Goal: Task Accomplishment & Management: Use online tool/utility

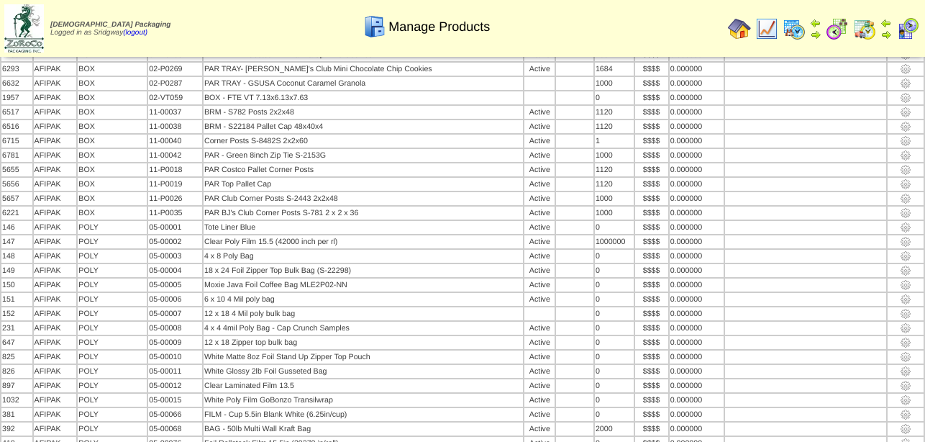
scroll to position [9456, 0]
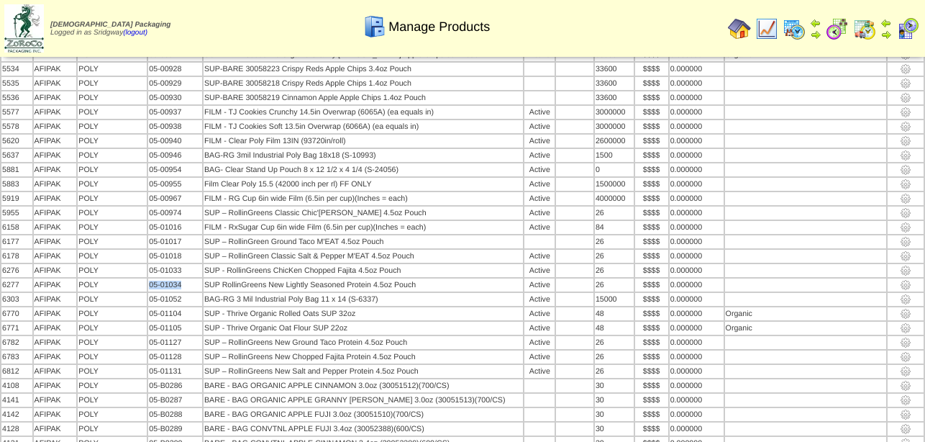
click at [737, 27] on img at bounding box center [739, 28] width 23 height 23
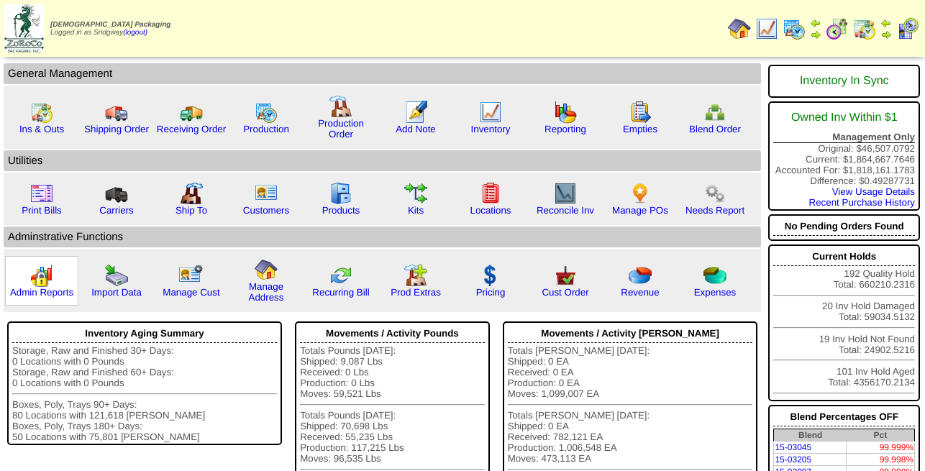
click at [41, 287] on img at bounding box center [41, 275] width 23 height 23
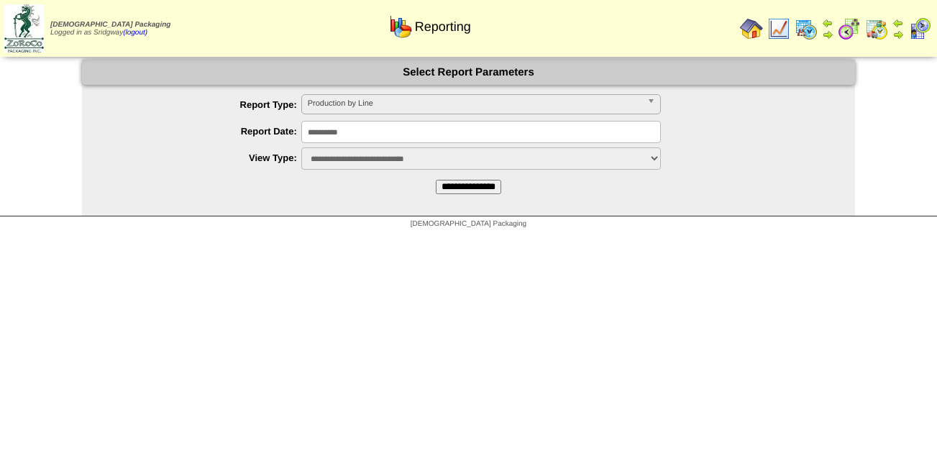
click at [413, 104] on span "Production by Line" at bounding box center [475, 103] width 334 height 17
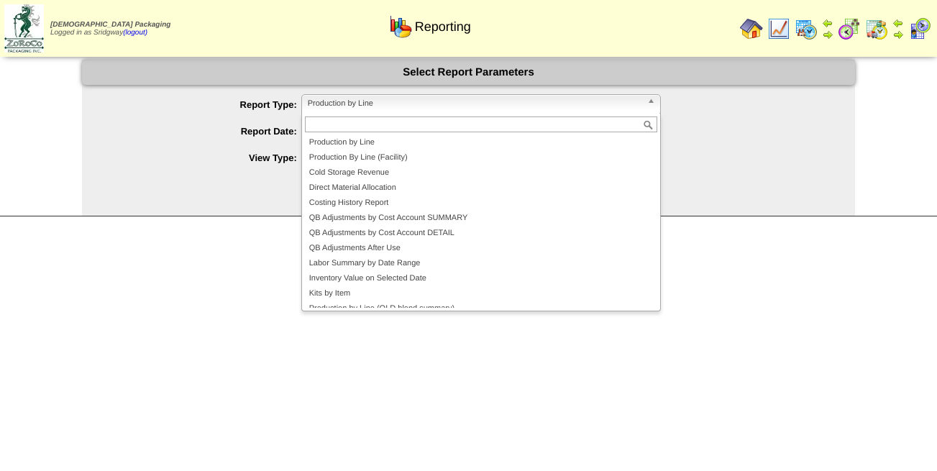
scroll to position [9, 0]
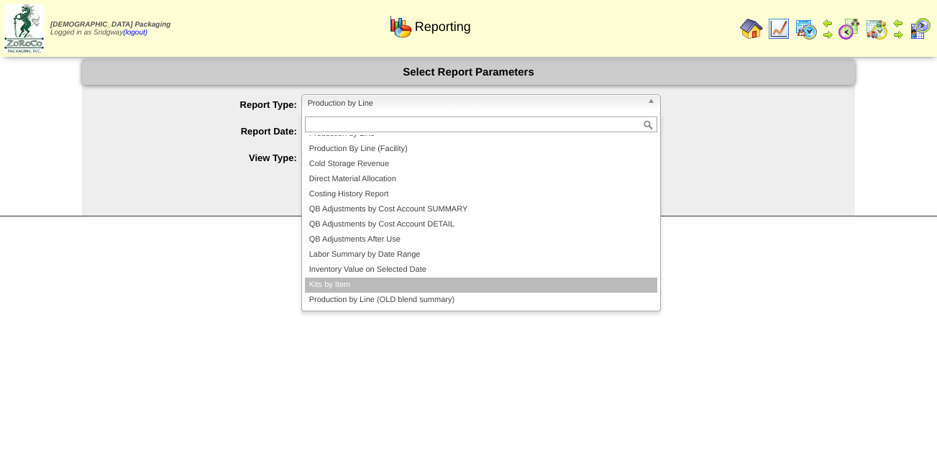
click at [361, 288] on li "Kits by Item" at bounding box center [481, 285] width 353 height 15
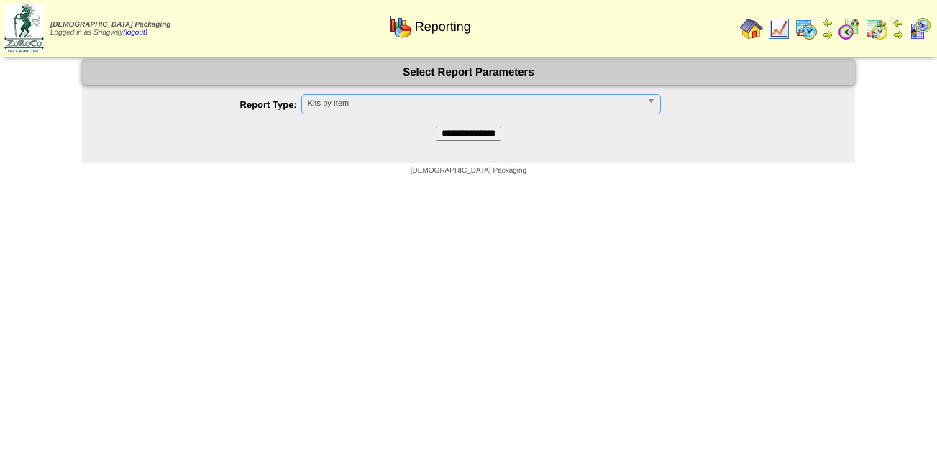
click at [468, 134] on input "**********" at bounding box center [468, 134] width 65 height 14
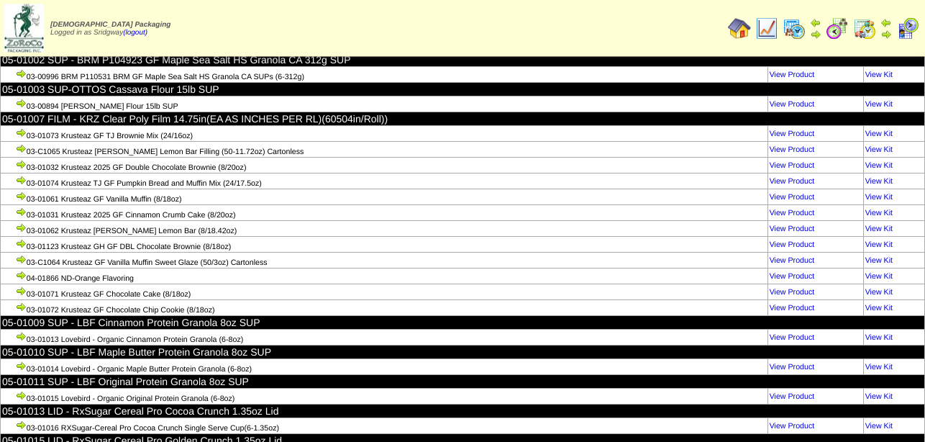
scroll to position [102341, 0]
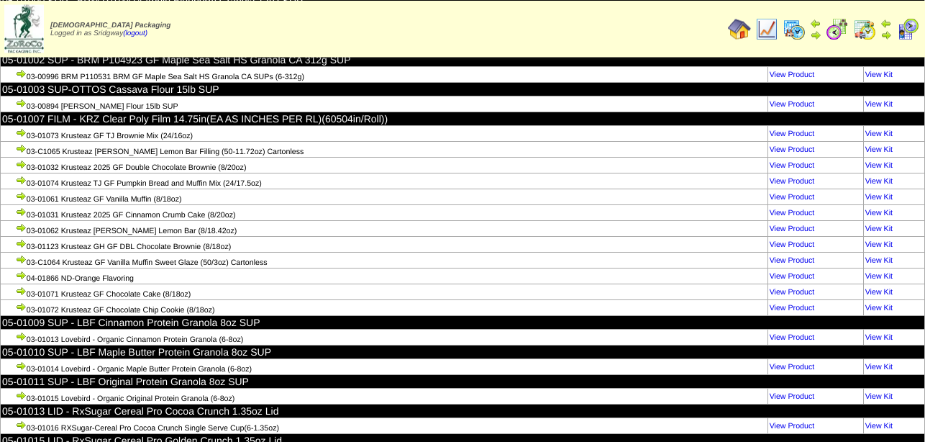
click at [737, 29] on img at bounding box center [739, 28] width 23 height 23
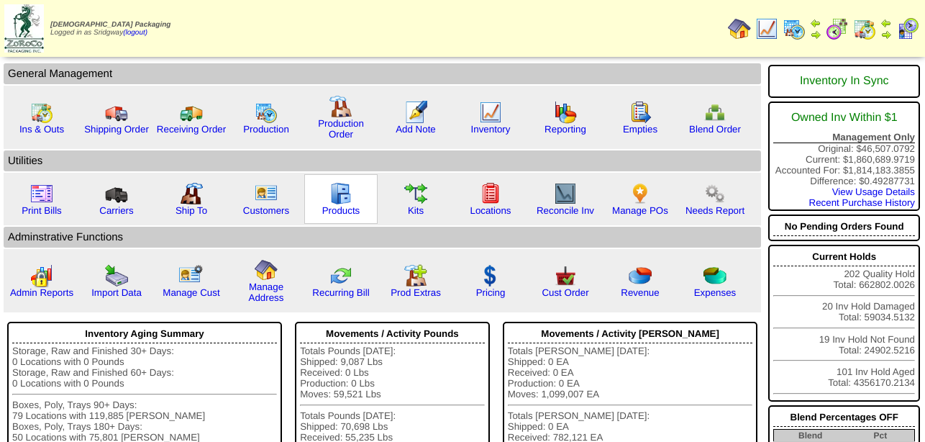
click at [346, 205] on img at bounding box center [340, 193] width 23 height 23
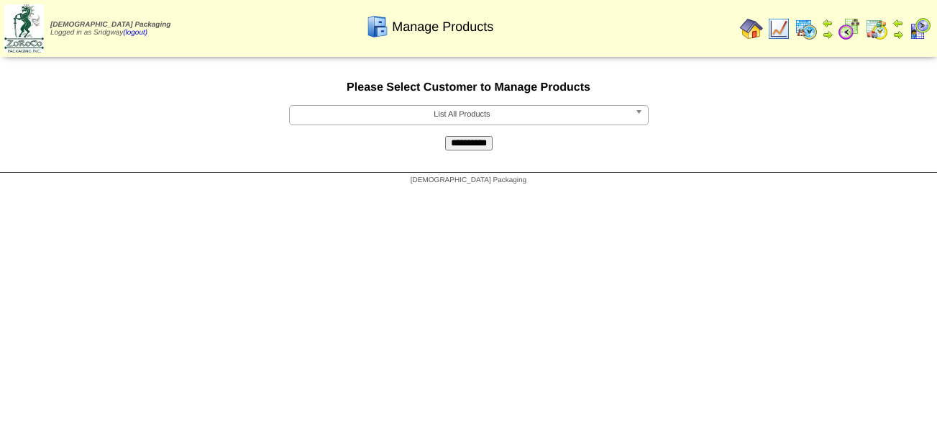
click at [473, 147] on input "**********" at bounding box center [468, 143] width 47 height 14
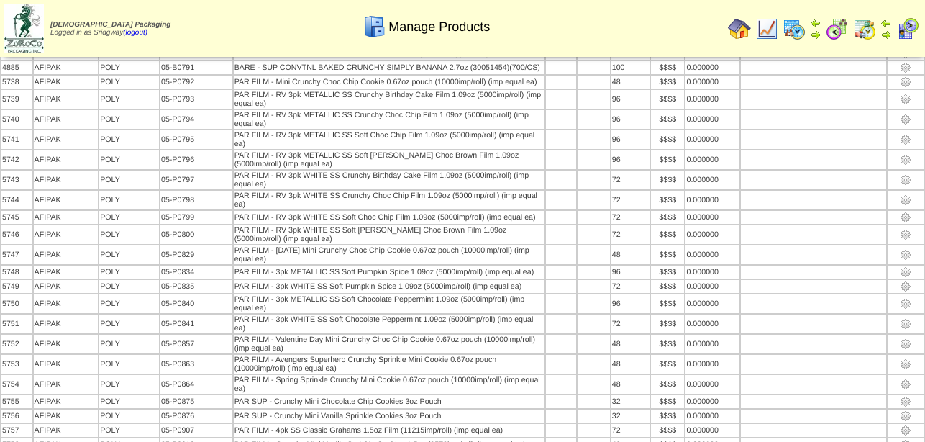
scroll to position [14844, 0]
click at [793, 29] on img at bounding box center [794, 28] width 23 height 23
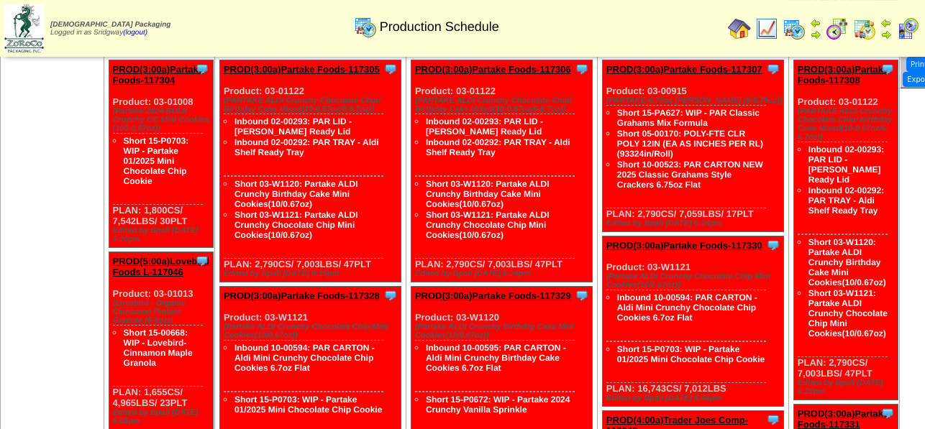
scroll to position [954, 0]
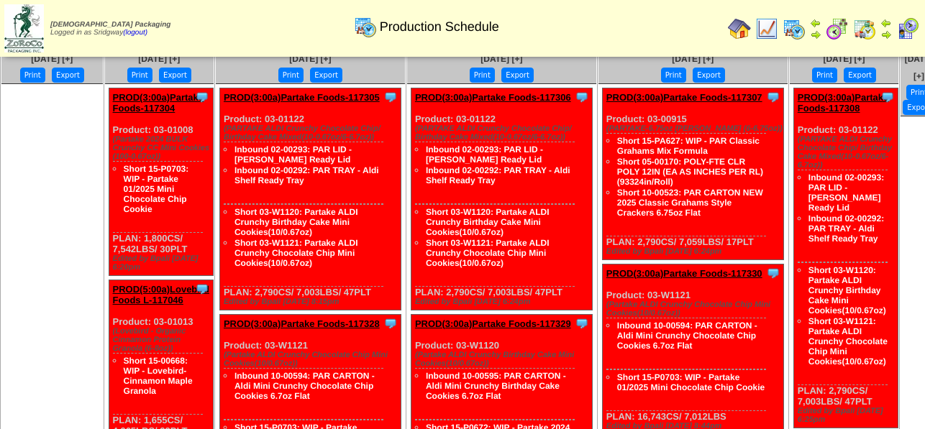
click at [295, 102] on link "PROD(3:00a)Partake Foods-117305" at bounding box center [302, 97] width 156 height 11
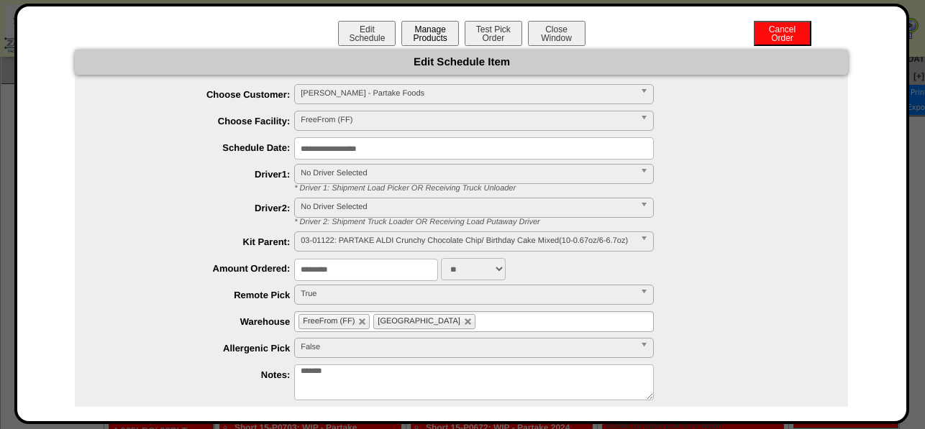
click at [436, 37] on button "Manage Products" at bounding box center [430, 33] width 58 height 25
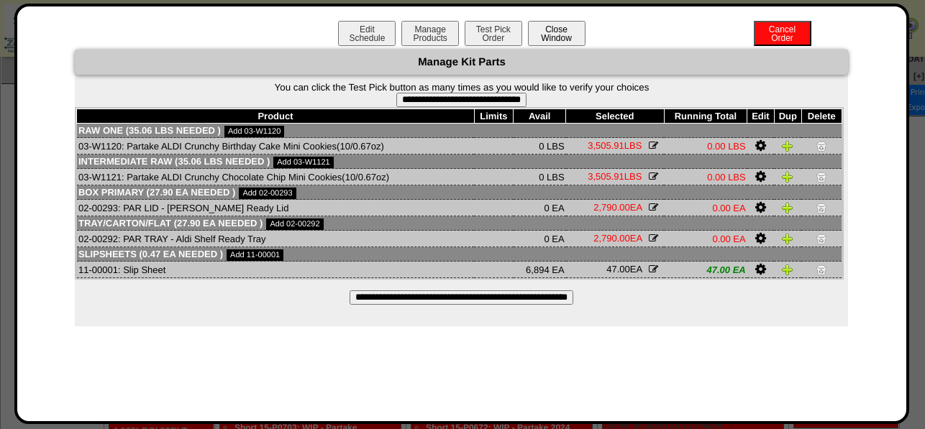
click at [568, 35] on button "Close Window" at bounding box center [557, 33] width 58 height 25
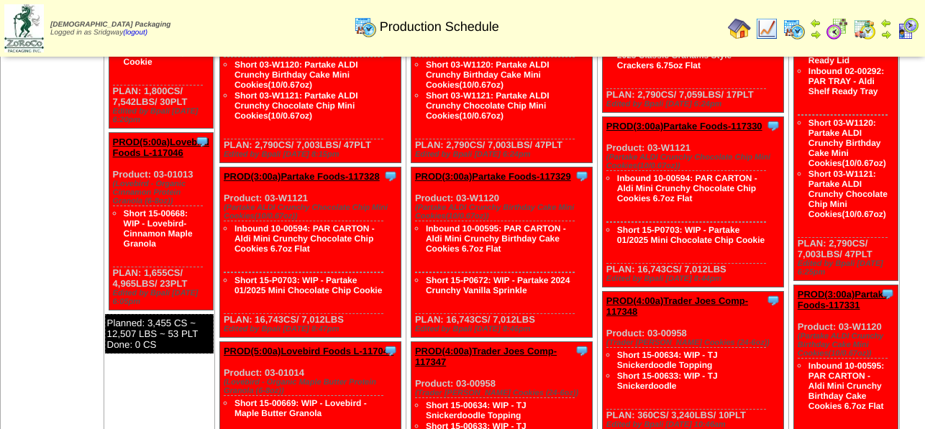
scroll to position [1101, 0]
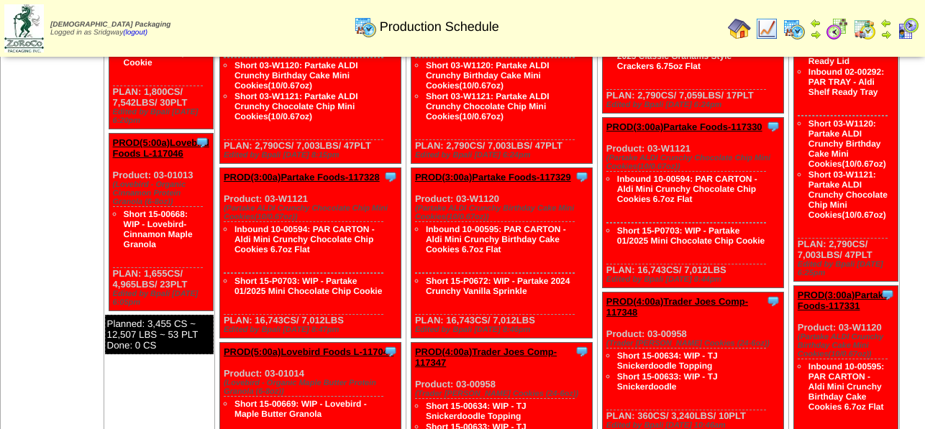
click at [313, 183] on link "PROD(3:00a)Partake Foods-117328" at bounding box center [302, 177] width 156 height 11
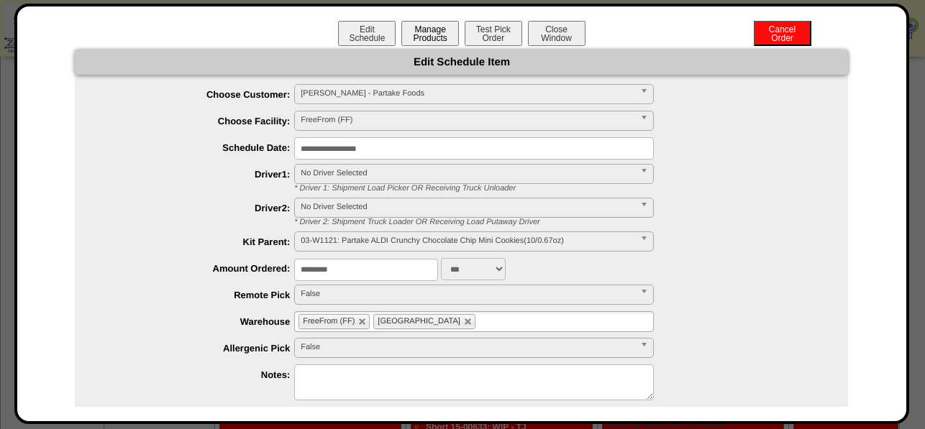
click at [421, 24] on button "Manage Products" at bounding box center [430, 33] width 58 height 25
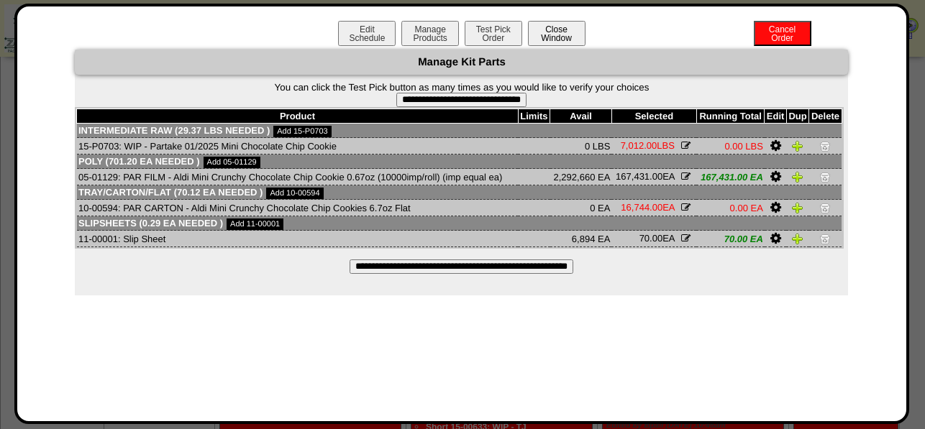
click at [565, 38] on button "Close Window" at bounding box center [557, 33] width 58 height 25
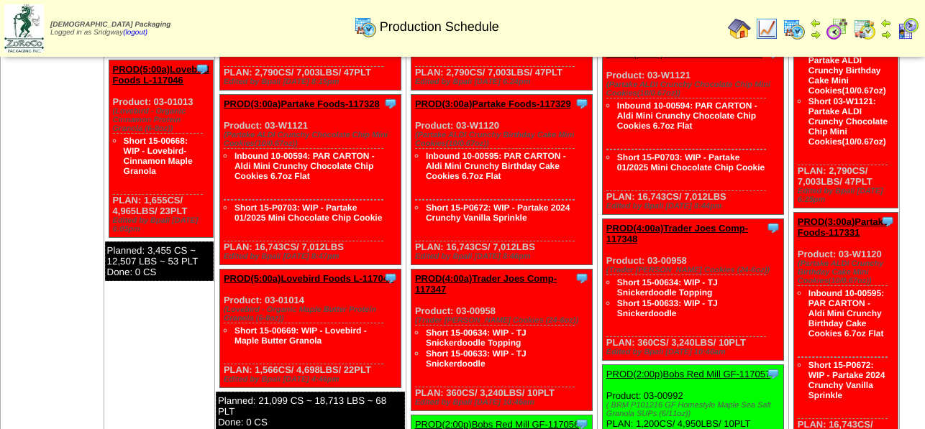
scroll to position [1101, 0]
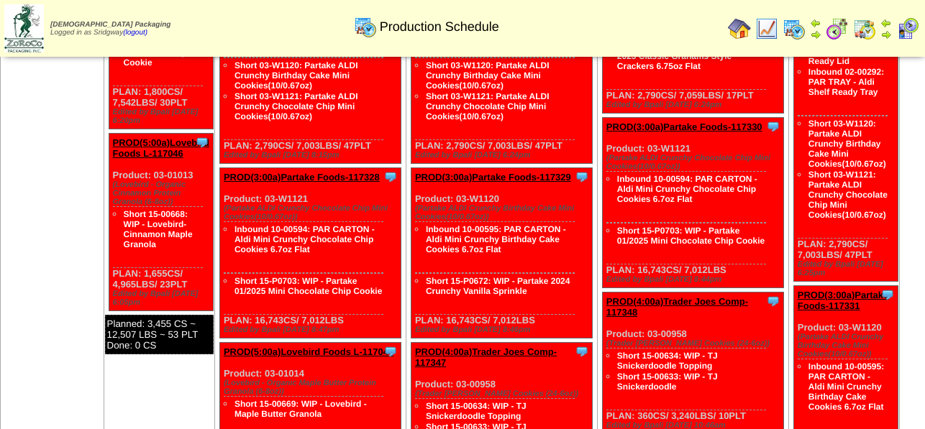
click at [322, 183] on link "PROD(3:00a)Partake Foods-117328" at bounding box center [302, 177] width 156 height 11
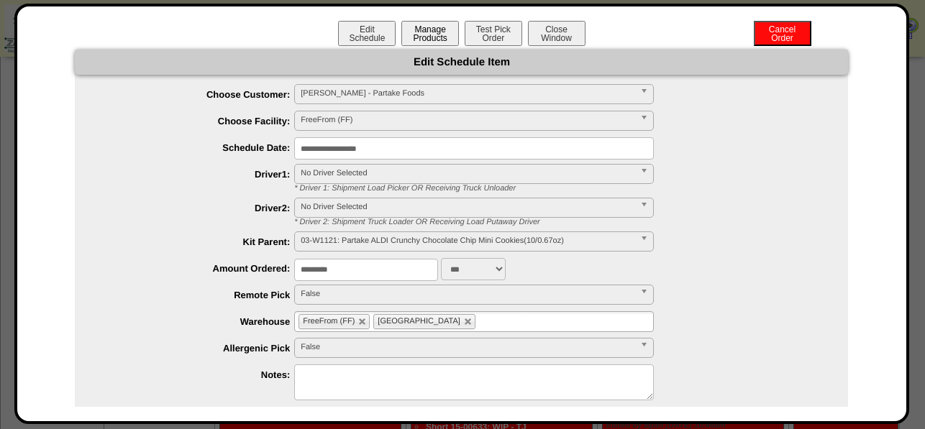
click at [426, 35] on button "Manage Products" at bounding box center [430, 33] width 58 height 25
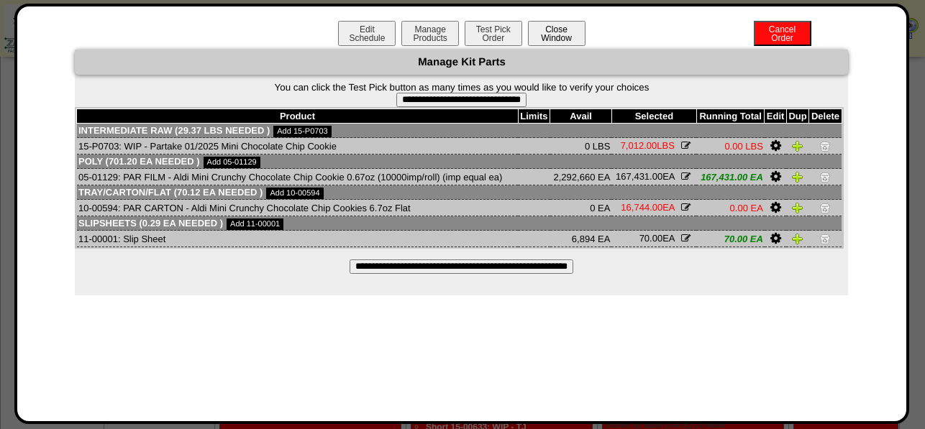
click at [565, 28] on button "Close Window" at bounding box center [557, 33] width 58 height 25
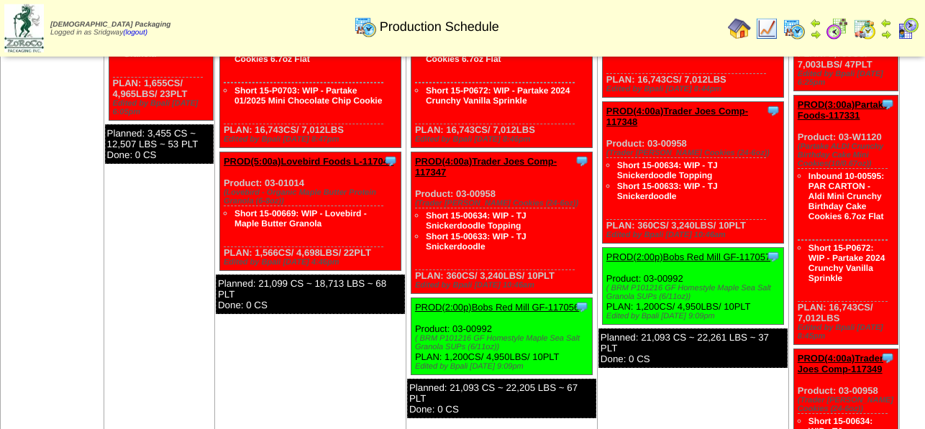
scroll to position [1324, 0]
